Goal: Task Accomplishment & Management: Complete application form

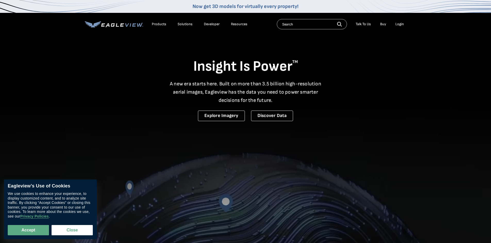
click at [399, 25] on div "Login" at bounding box center [399, 24] width 9 height 5
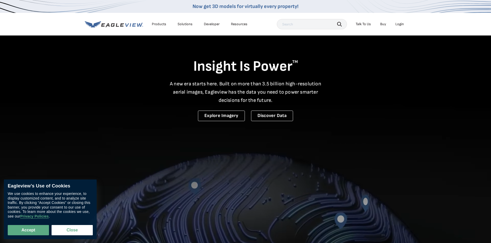
click at [403, 22] on div "Login" at bounding box center [399, 24] width 9 height 5
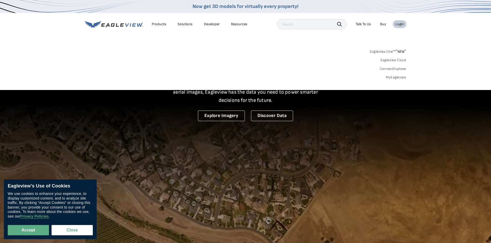
click at [404, 76] on link "MyEagleview" at bounding box center [396, 77] width 21 height 5
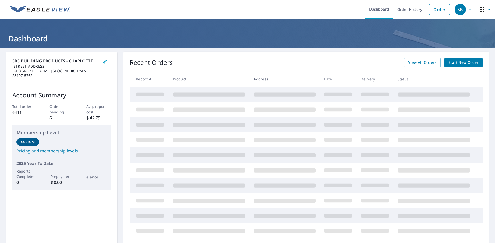
click at [450, 61] on span "Start New Order" at bounding box center [463, 63] width 30 height 6
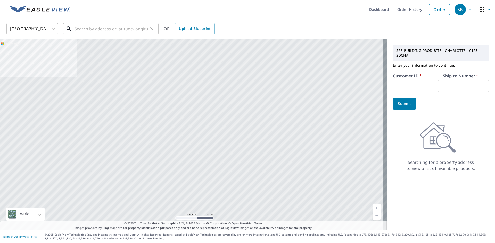
click at [112, 27] on input "text" at bounding box center [110, 29] width 73 height 14
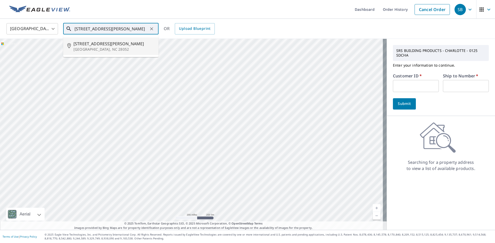
click at [121, 49] on p "Gastonia, NC 28052" at bounding box center [113, 49] width 81 height 5
type input "5105 Stoney Oaks Dr Gastonia, NC 28052"
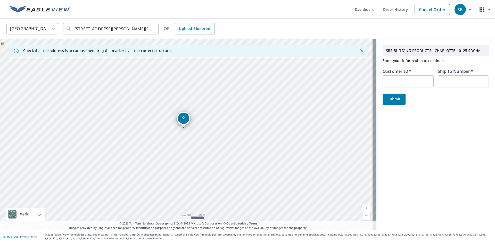
click at [400, 79] on input "text" at bounding box center [407, 81] width 51 height 12
type input "sdcha"
click at [453, 77] on input "text" at bounding box center [462, 81] width 51 height 12
type input "1"
click at [393, 102] on span "Submit" at bounding box center [393, 99] width 15 height 6
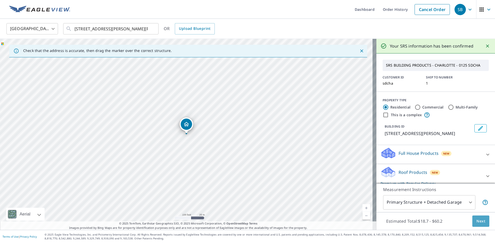
click at [478, 222] on span "Next" at bounding box center [480, 221] width 9 height 6
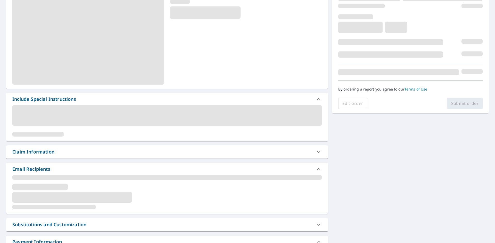
scroll to position [77, 0]
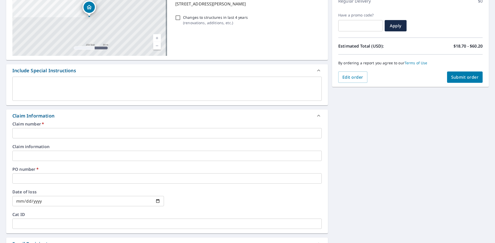
drag, startPoint x: 82, startPoint y: 131, endPoint x: 78, endPoint y: 135, distance: 5.1
click at [82, 131] on input "text" at bounding box center [166, 133] width 309 height 10
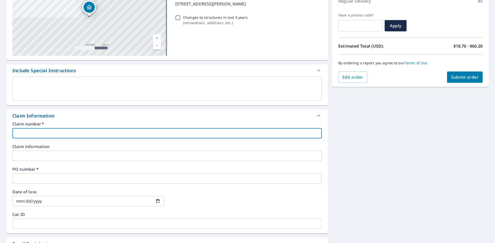
type input "125"
checkbox input "true"
click at [66, 176] on input "text" at bounding box center [166, 179] width 309 height 10
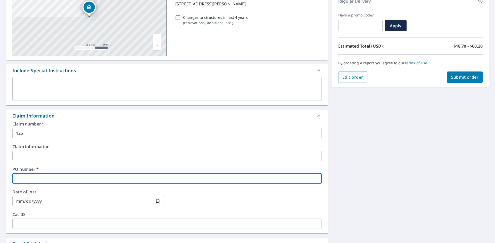
type input "2125"
checkbox input "true"
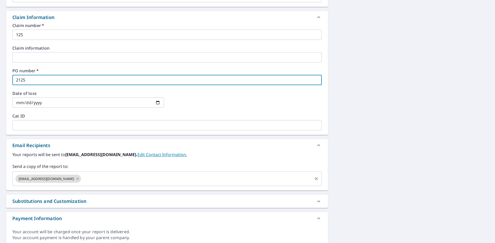
scroll to position [180, 0]
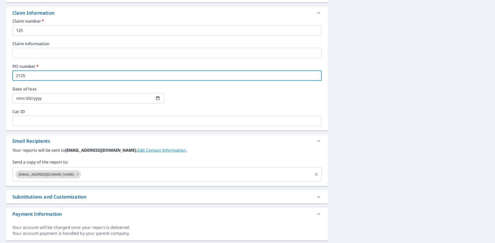
click at [112, 172] on input "text" at bounding box center [197, 175] width 230 height 10
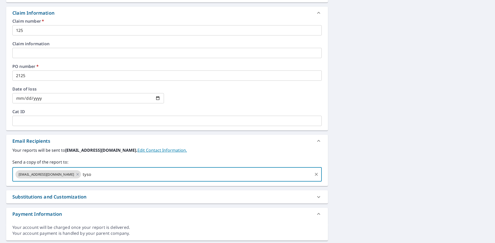
type input "tyson"
checkbox input "true"
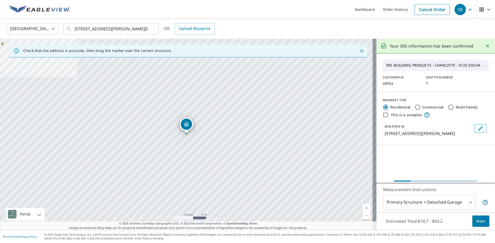
click at [478, 220] on span "Next" at bounding box center [480, 221] width 9 height 6
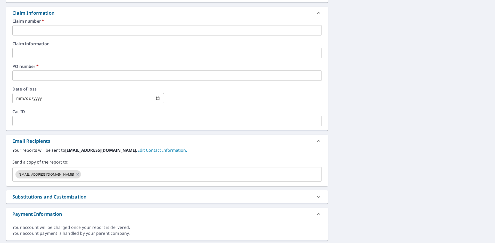
checkbox input "true"
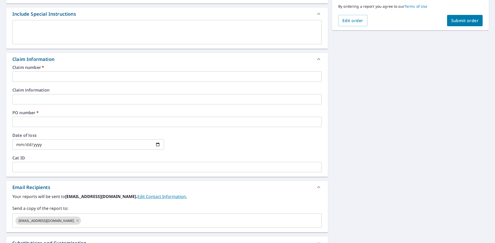
scroll to position [129, 0]
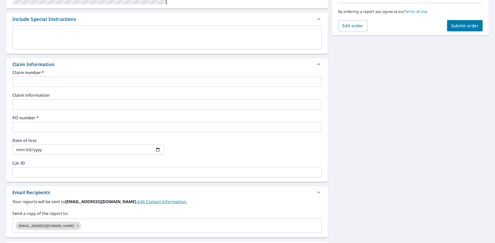
click at [63, 87] on input "text" at bounding box center [166, 82] width 309 height 10
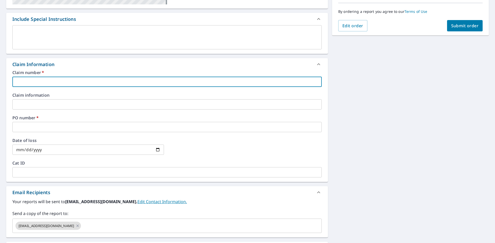
type input "125"
checkbox input "true"
drag, startPoint x: 66, startPoint y: 127, endPoint x: 66, endPoint y: 130, distance: 3.1
click at [66, 127] on input "text" at bounding box center [166, 127] width 309 height 10
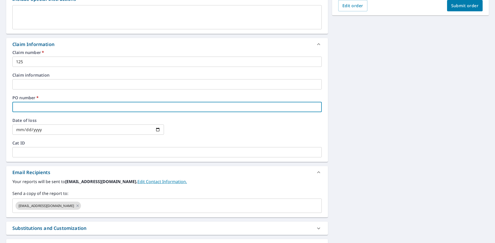
scroll to position [92, 0]
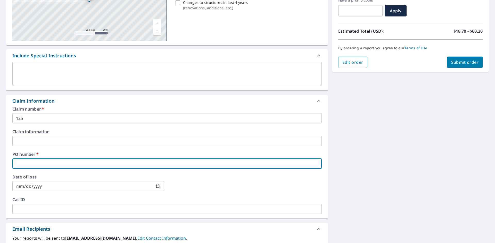
type input "2125"
checkbox input "true"
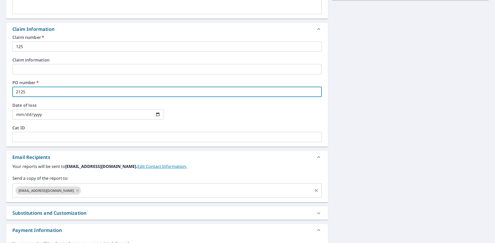
scroll to position [170, 0]
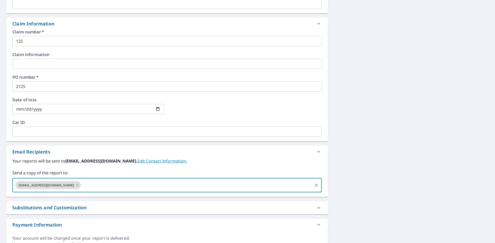
click at [116, 187] on input "text" at bounding box center [197, 186] width 230 height 10
paste input "Tyson.Clinkscales@srsbuildingproducts.com"
type input "Tyson.Clinkscales@srsbuildingproducts.com"
click at [194, 168] on div "Your reports will be sent to sdcha0125@srsicorp.com. Edit Contact Information. …" at bounding box center [166, 175] width 309 height 35
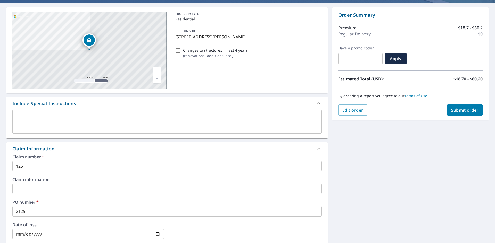
scroll to position [15, 0]
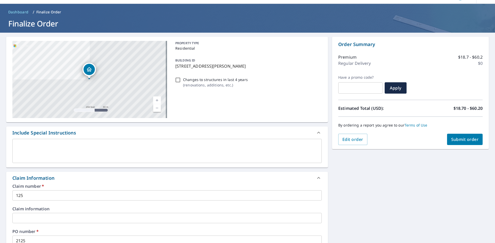
click at [457, 139] on span "Submit order" at bounding box center [465, 140] width 28 height 6
checkbox input "true"
